Goal: Find specific page/section: Find specific page/section

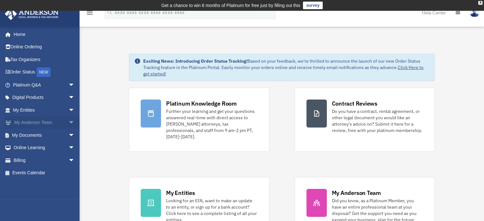
click at [68, 121] on span "arrow_drop_down" at bounding box center [74, 123] width 13 height 13
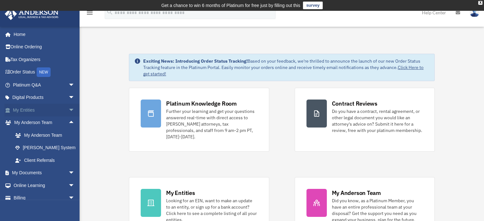
click at [69, 111] on span "arrow_drop_down" at bounding box center [74, 110] width 13 height 13
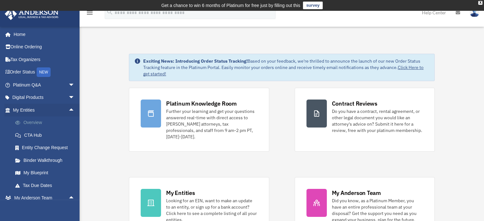
click at [39, 123] on link "Overview" at bounding box center [46, 123] width 75 height 13
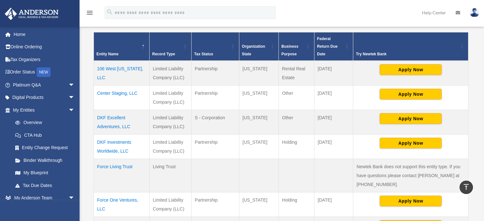
scroll to position [141, 0]
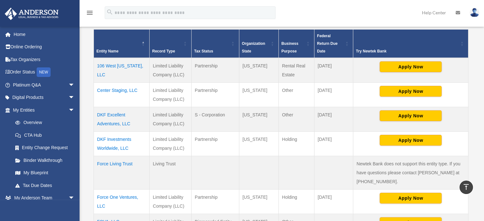
click at [123, 137] on td "DKF Investments Worldwide, LLC" at bounding box center [122, 143] width 56 height 25
